Goal: Check status

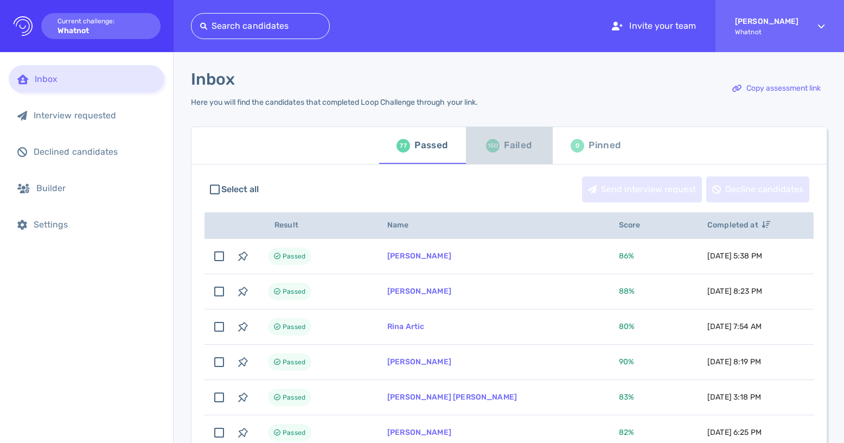
click at [513, 145] on div "Failed" at bounding box center [518, 145] width 28 height 16
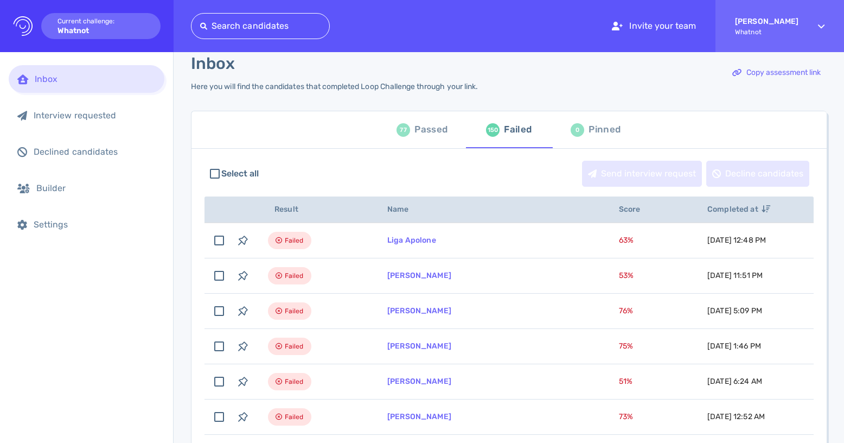
scroll to position [4, 0]
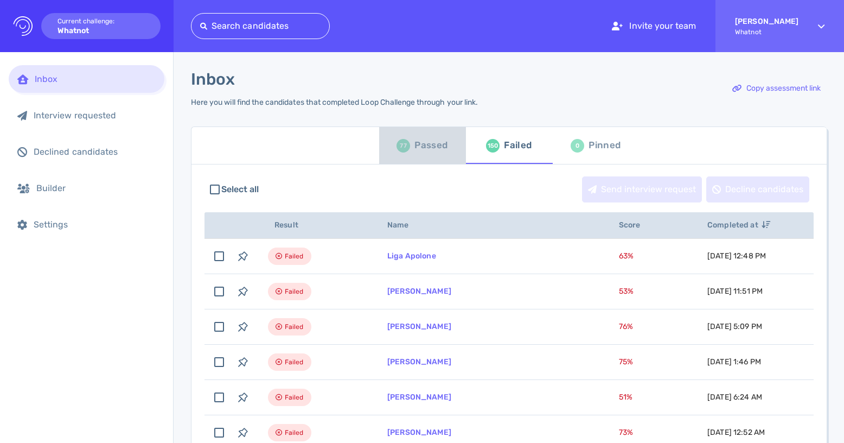
click at [431, 144] on div "Passed" at bounding box center [431, 145] width 33 height 16
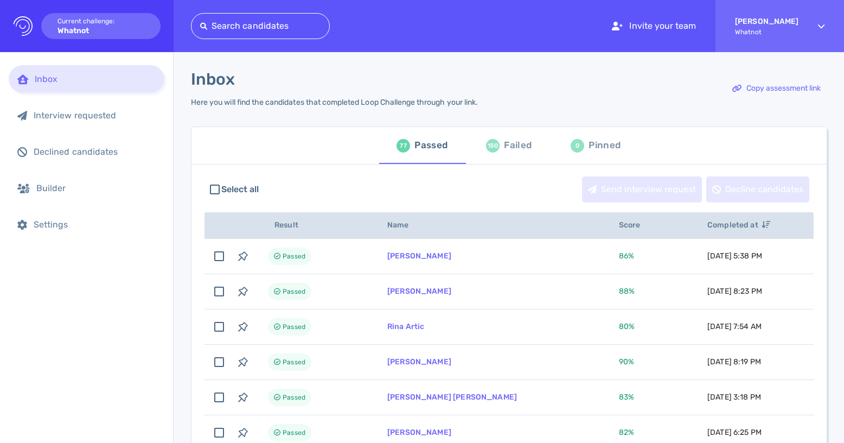
click at [500, 150] on div "150 Failed" at bounding box center [509, 145] width 46 height 30
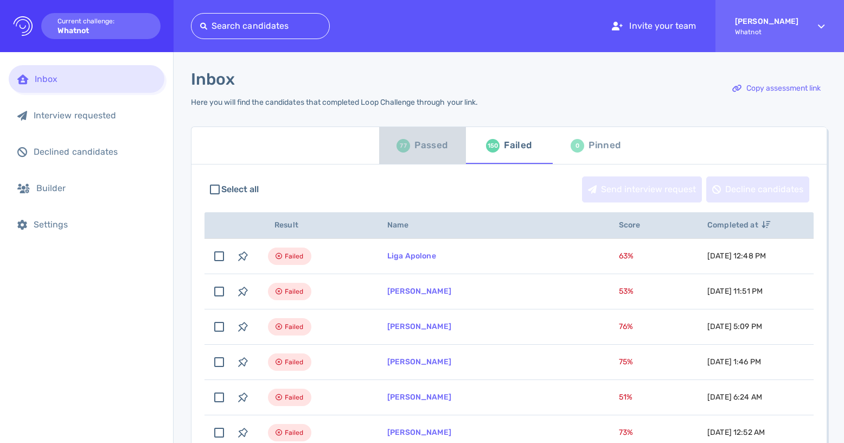
click at [434, 143] on div "Passed" at bounding box center [431, 145] width 33 height 16
